Goal: Check status: Check status

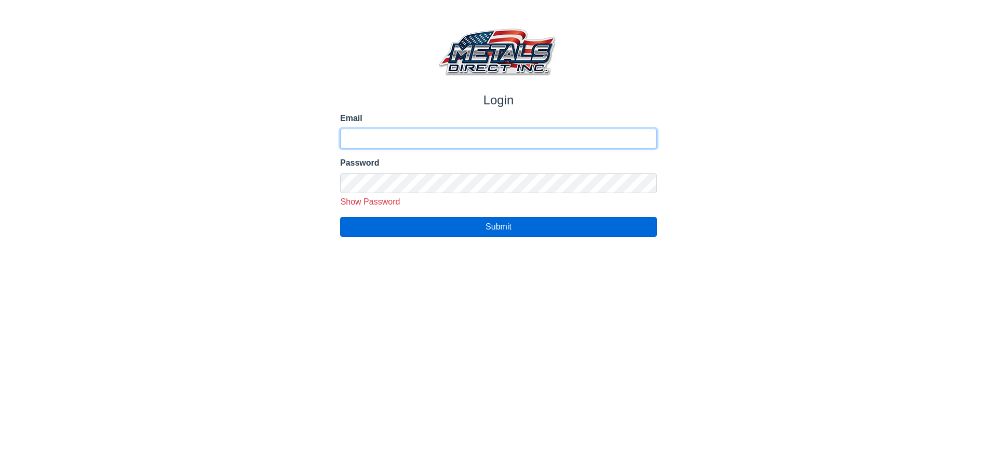
type input "**********"
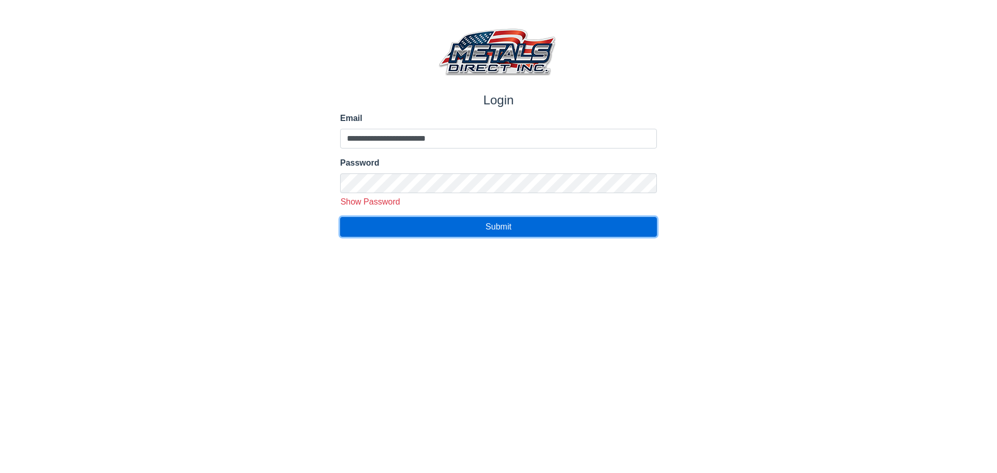
click at [492, 225] on span "Submit" at bounding box center [499, 226] width 26 height 9
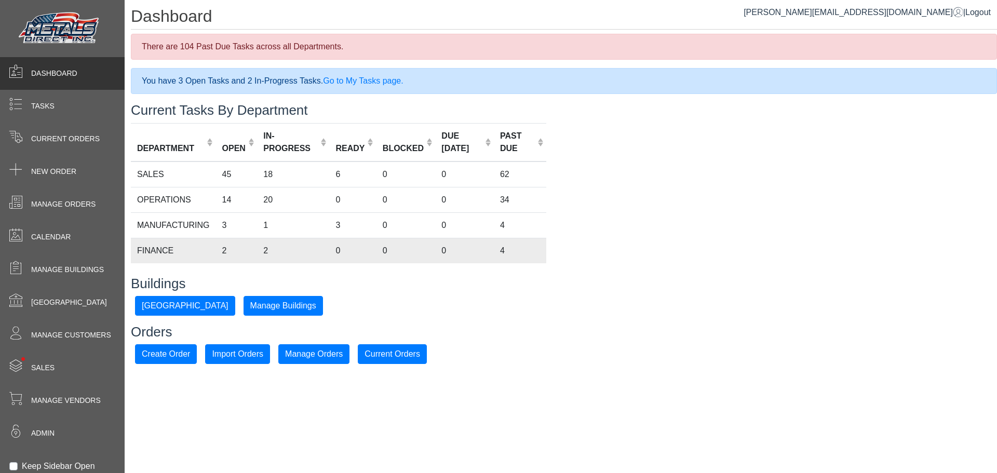
click at [226, 251] on td "2" at bounding box center [237, 250] width 42 height 25
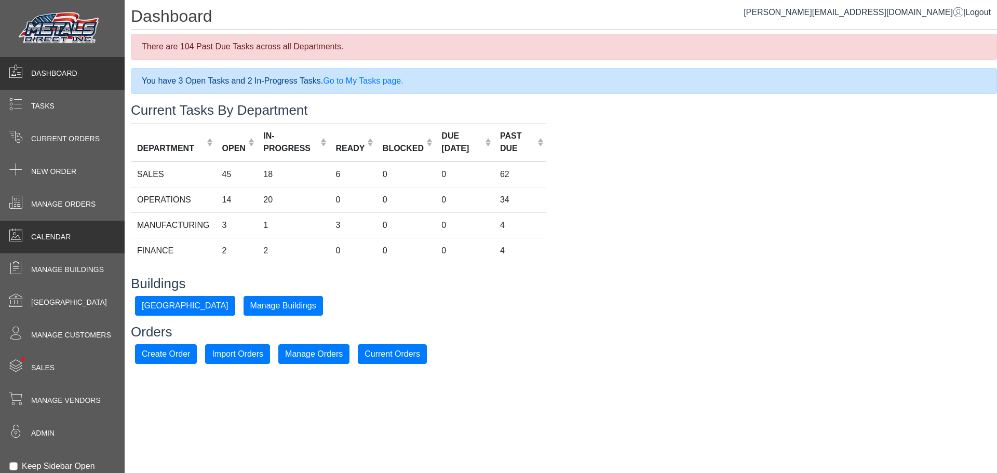
click at [69, 245] on div "Calendar" at bounding box center [62, 237] width 125 height 33
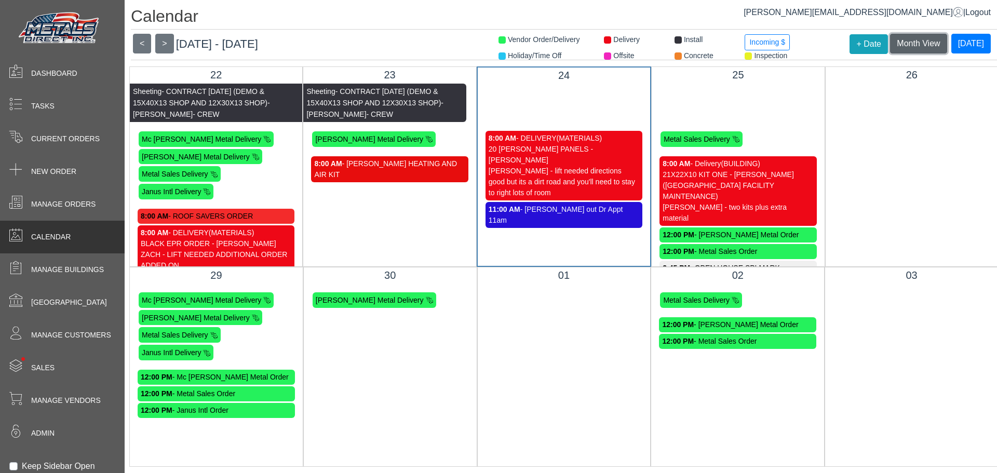
click at [910, 40] on span "Month View" at bounding box center [918, 43] width 43 height 9
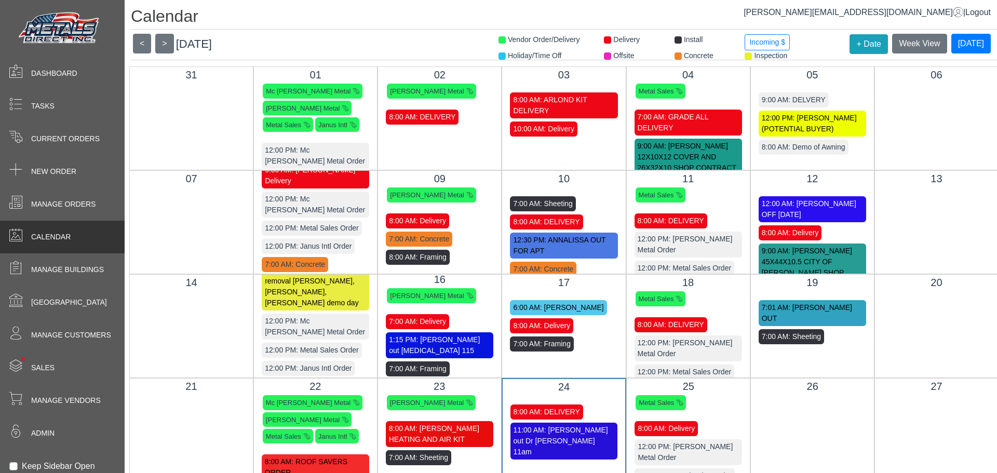
drag, startPoint x: 735, startPoint y: 198, endPoint x: 735, endPoint y: 206, distance: 7.8
click at [735, 206] on div "11 Metal Sales 8:00 AM: DELIVERY 12:00 PM: [PERSON_NAME] Metal Order 12:00 PM: …" at bounding box center [688, 222] width 124 height 104
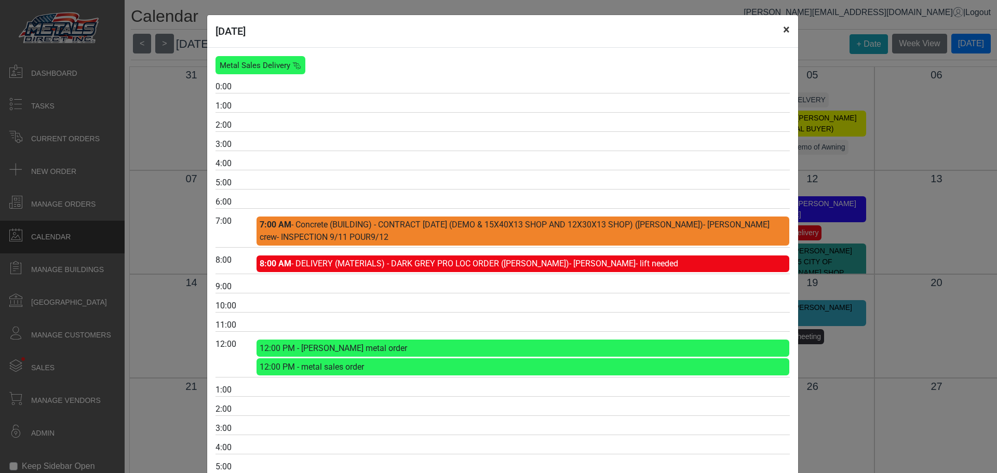
click at [783, 29] on button "×" at bounding box center [786, 29] width 23 height 29
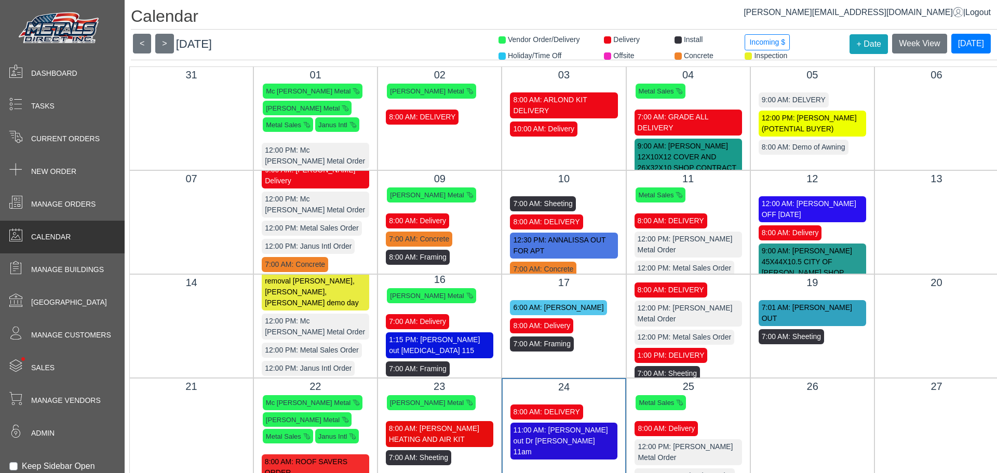
scroll to position [50, 0]
